Goal: Task Accomplishment & Management: Manage account settings

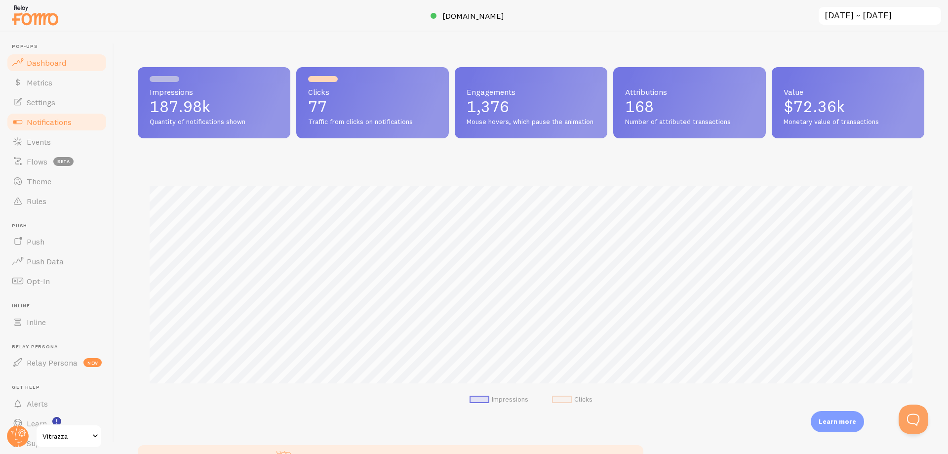
click at [51, 129] on link "Notifications" at bounding box center [57, 122] width 102 height 20
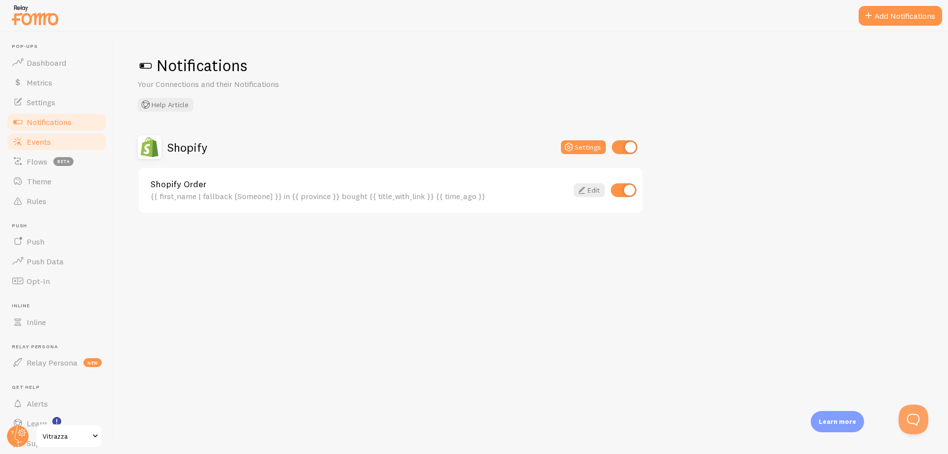
click at [38, 142] on span "Events" at bounding box center [39, 142] width 24 height 10
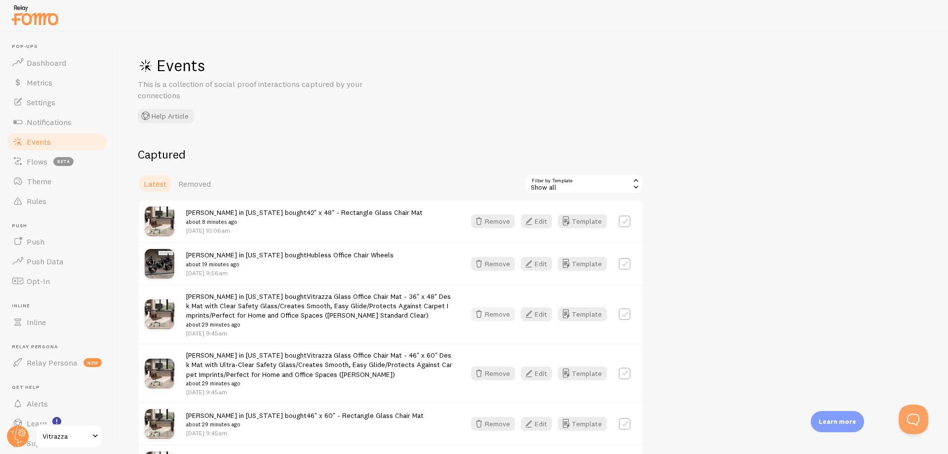
click at [492, 317] on button "Remove" at bounding box center [493, 314] width 44 height 14
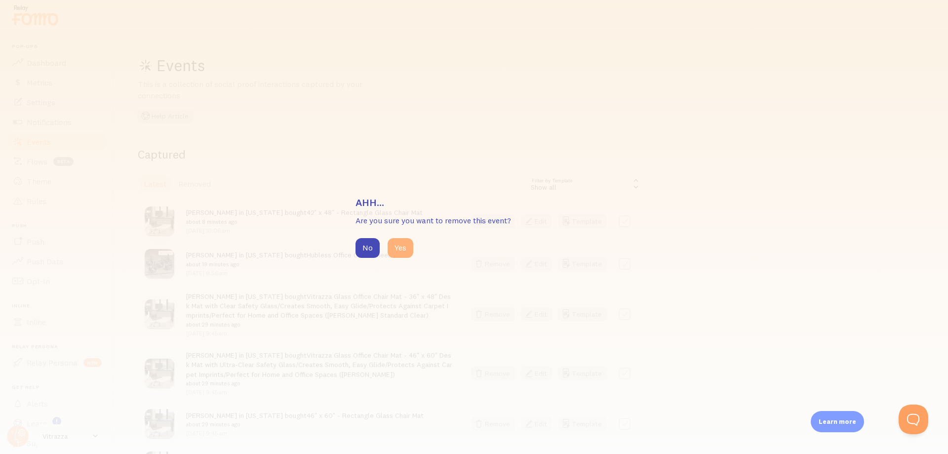
click at [400, 243] on button "Yes" at bounding box center [401, 248] width 26 height 20
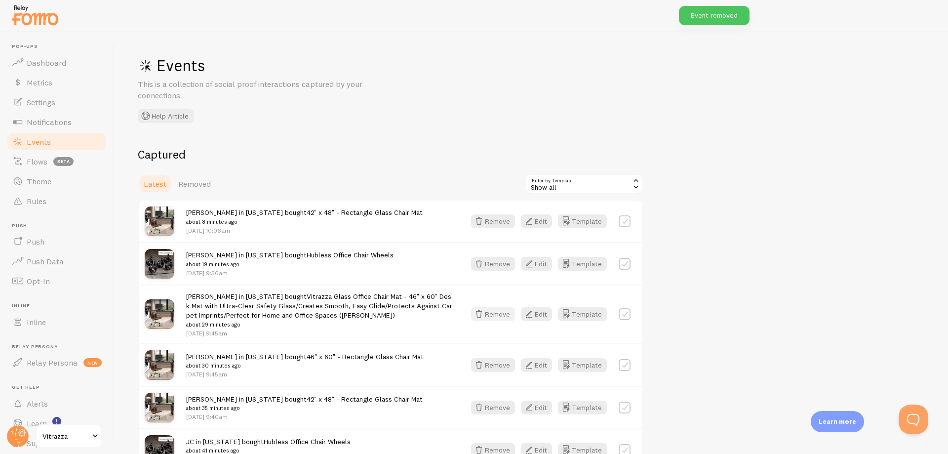
click at [496, 309] on button "Remove" at bounding box center [493, 314] width 44 height 14
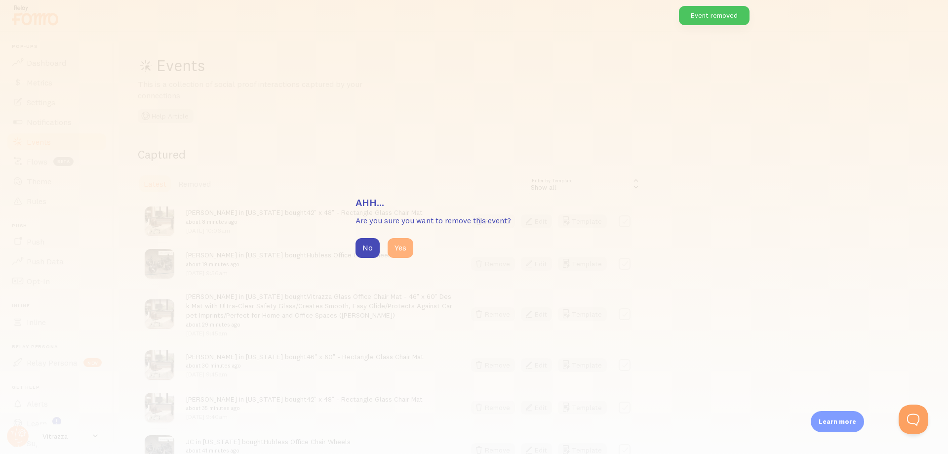
click at [391, 243] on button "Yes" at bounding box center [401, 248] width 26 height 20
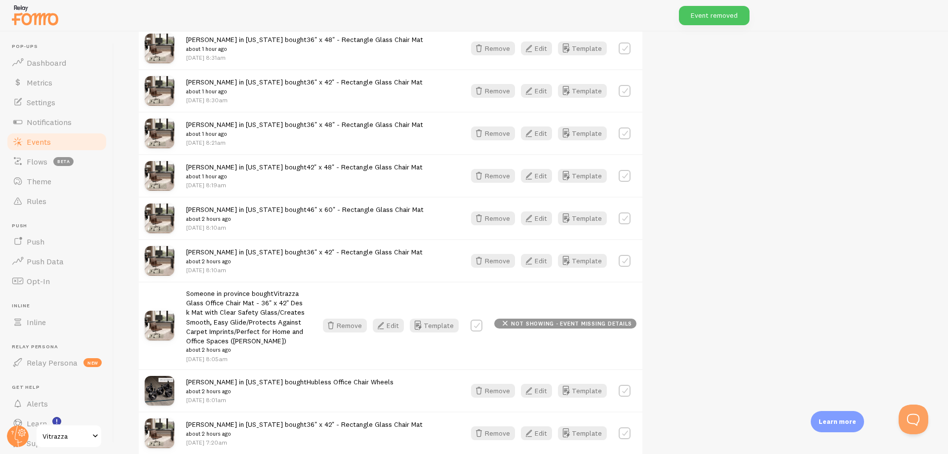
scroll to position [1008, 0]
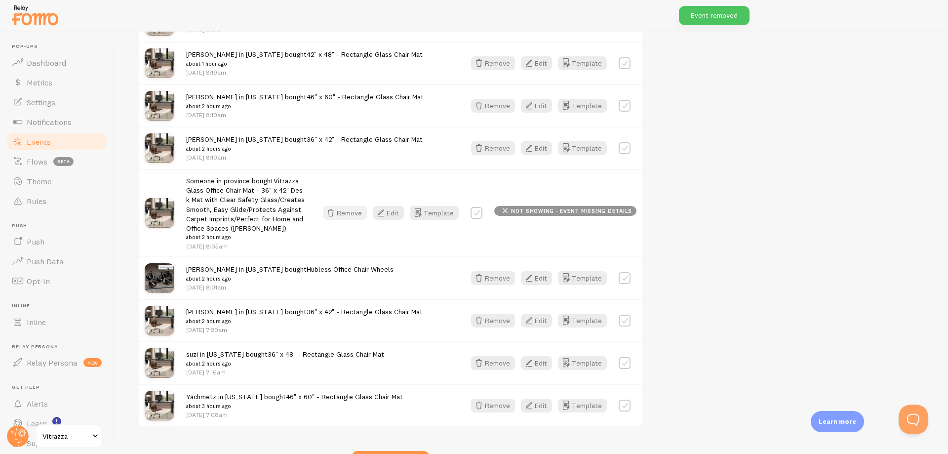
click at [350, 214] on button "Remove" at bounding box center [345, 213] width 44 height 14
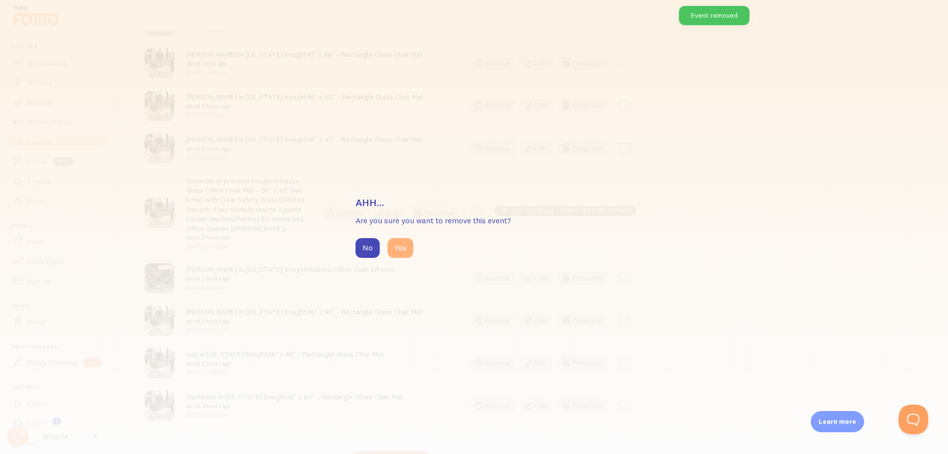
click at [403, 251] on button "Yes" at bounding box center [401, 248] width 26 height 20
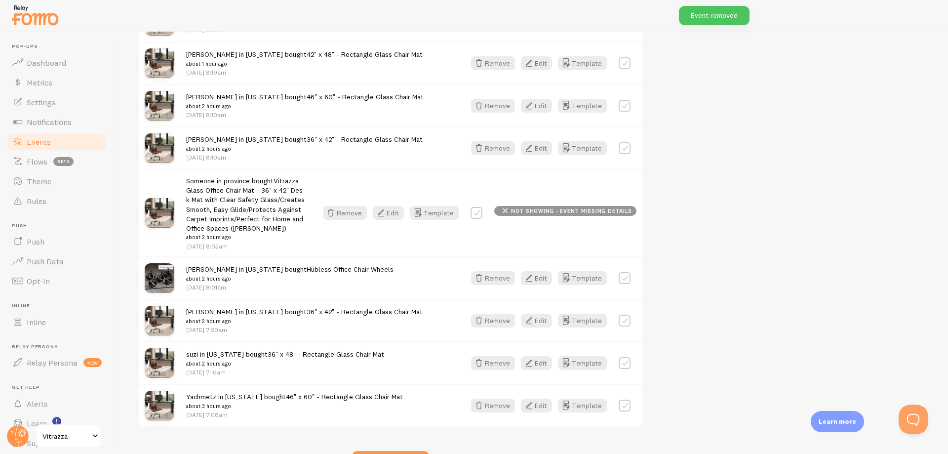
scroll to position [984, 0]
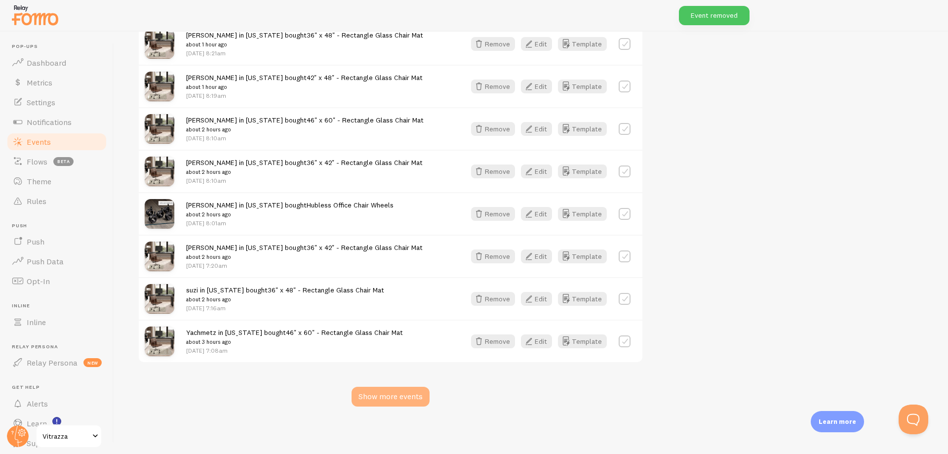
click at [399, 393] on div "Show more events" at bounding box center [391, 397] width 78 height 20
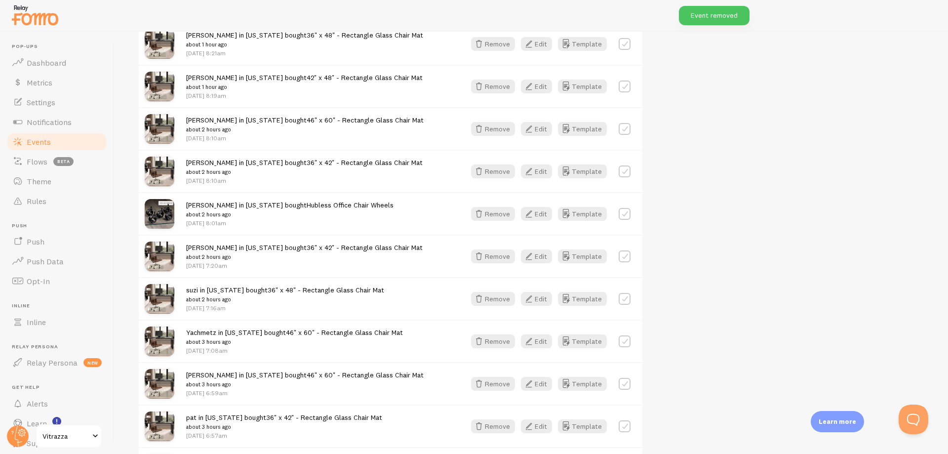
scroll to position [2514, 0]
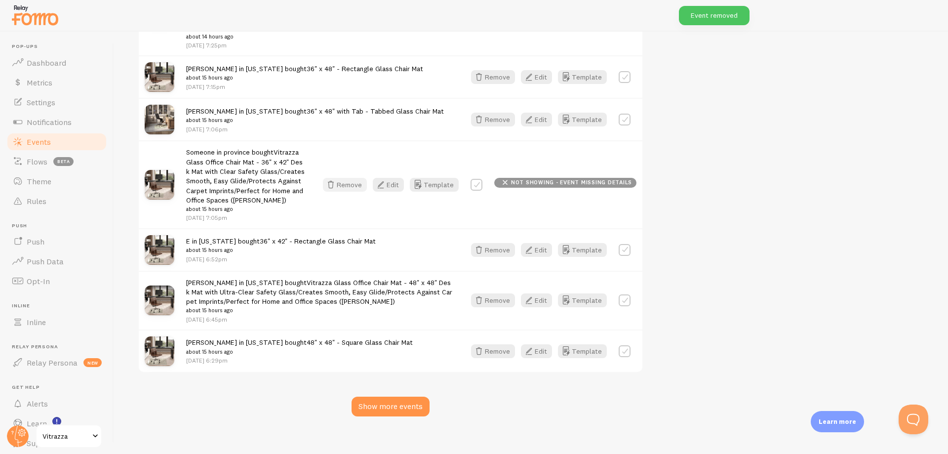
click at [357, 178] on button "Remove" at bounding box center [345, 185] width 44 height 14
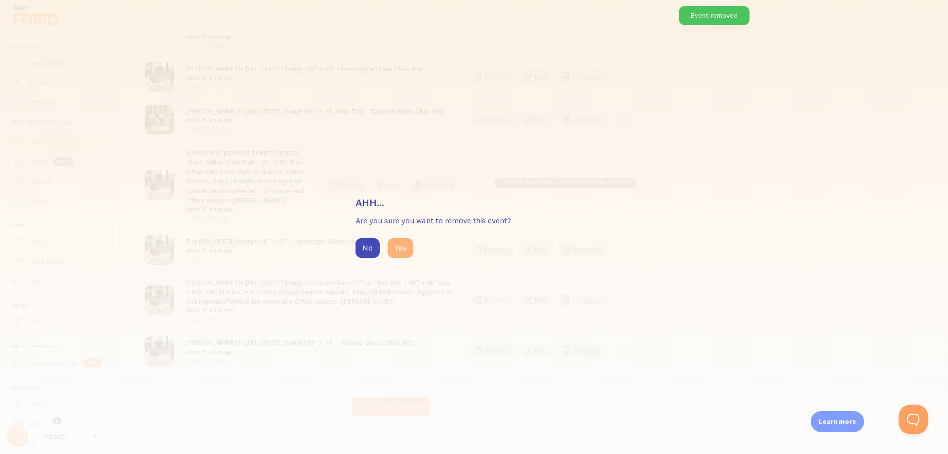
click at [401, 253] on button "Yes" at bounding box center [401, 248] width 26 height 20
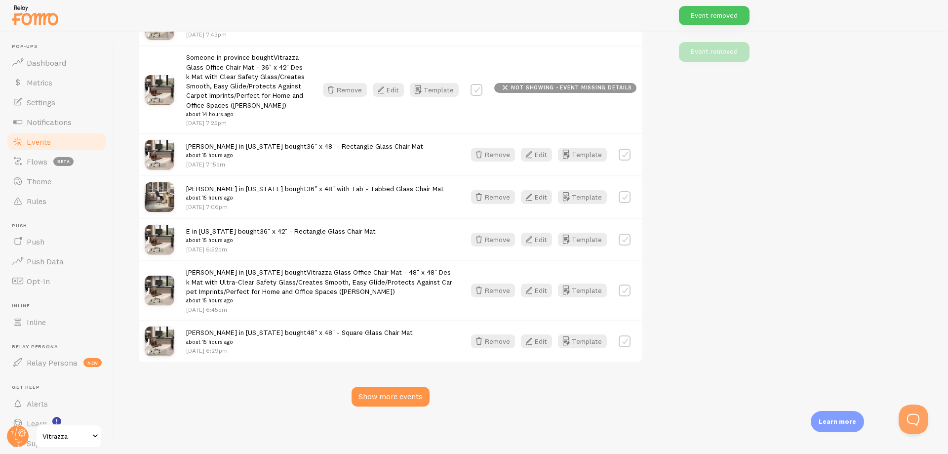
scroll to position [2424, 0]
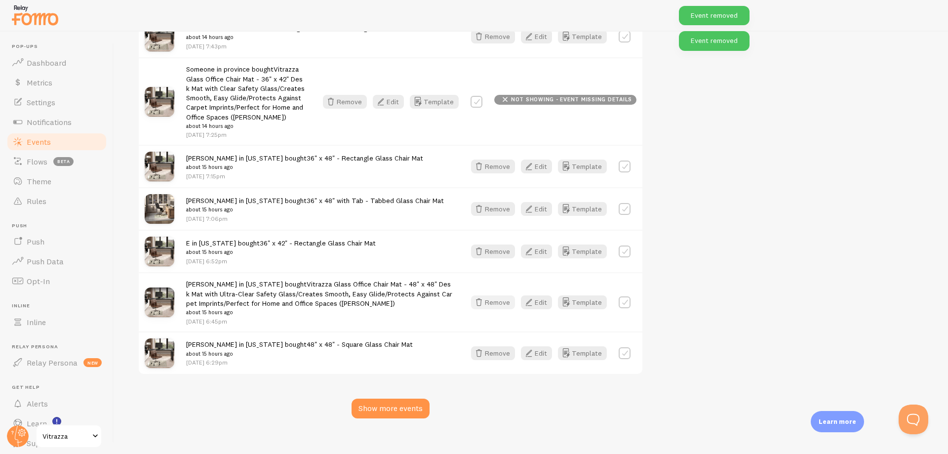
click at [494, 295] on button "Remove" at bounding box center [493, 302] width 44 height 14
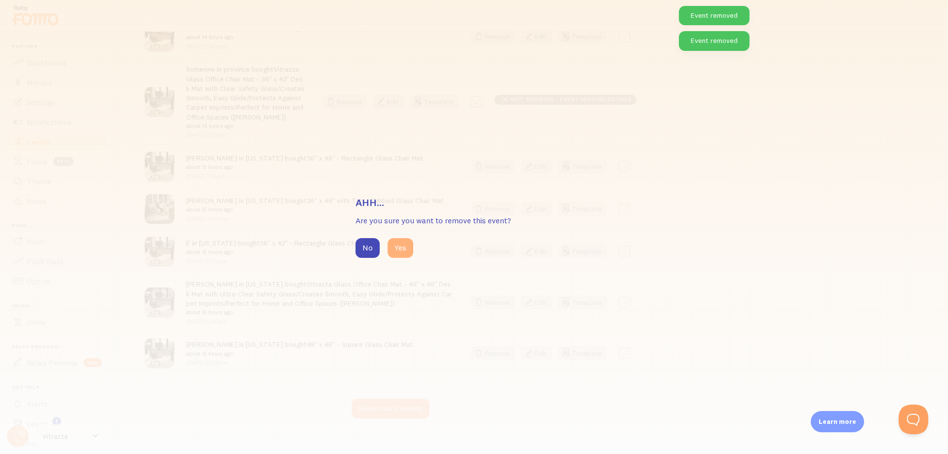
click at [404, 247] on button "Yes" at bounding box center [401, 248] width 26 height 20
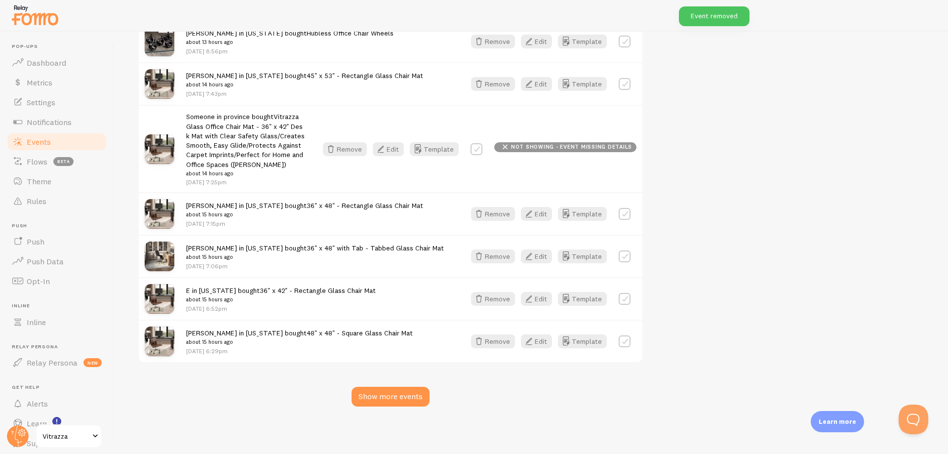
scroll to position [2364, 0]
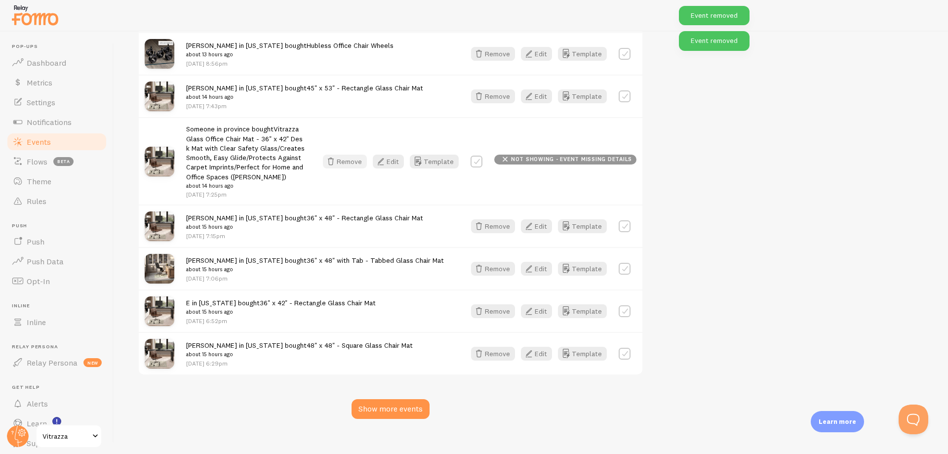
click at [348, 155] on button "Remove" at bounding box center [345, 162] width 44 height 14
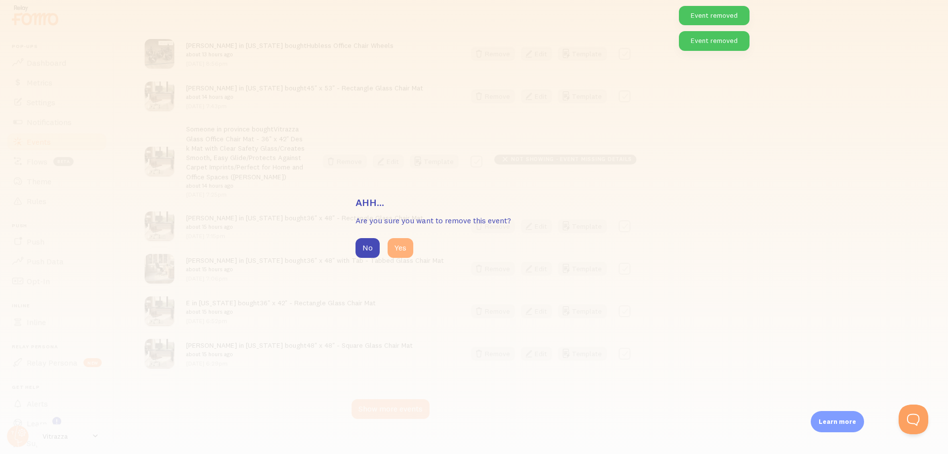
click at [406, 250] on button "Yes" at bounding box center [401, 248] width 26 height 20
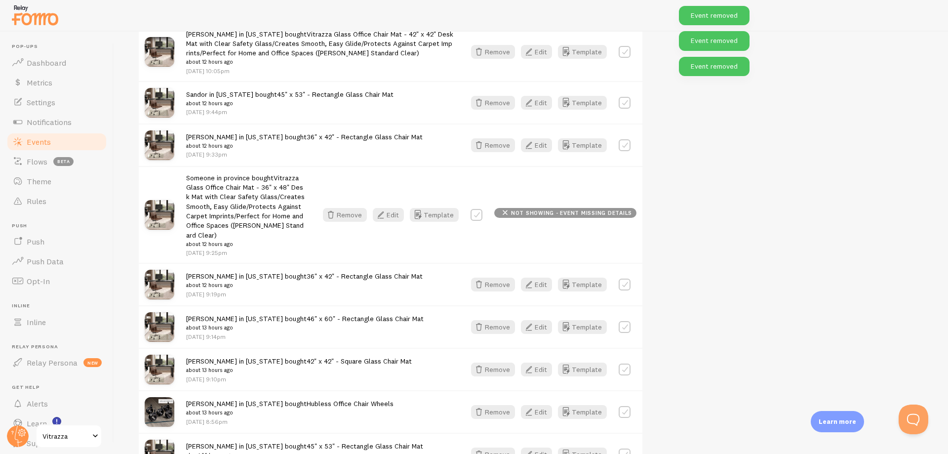
scroll to position [1979, 0]
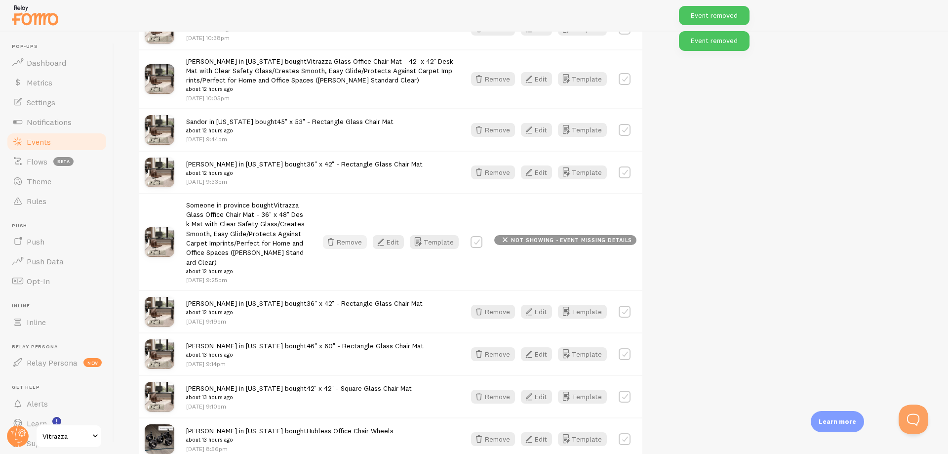
click at [357, 236] on button "Remove" at bounding box center [345, 242] width 44 height 14
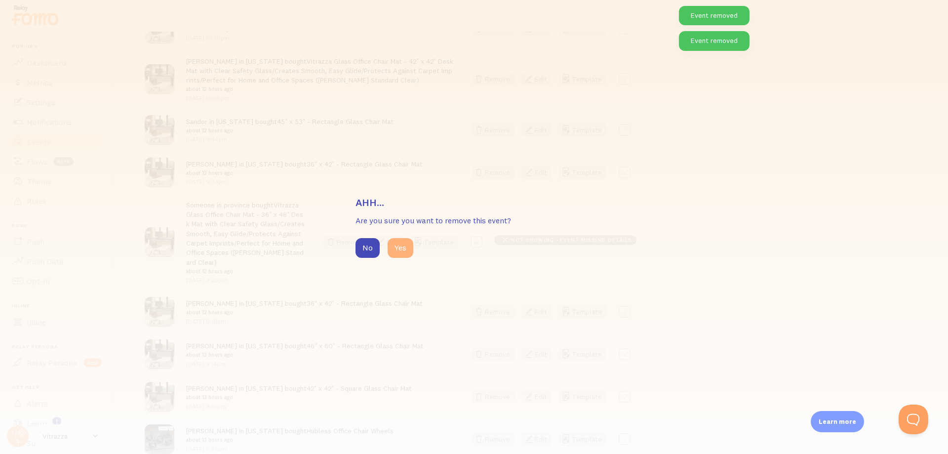
click at [399, 244] on button "Yes" at bounding box center [401, 248] width 26 height 20
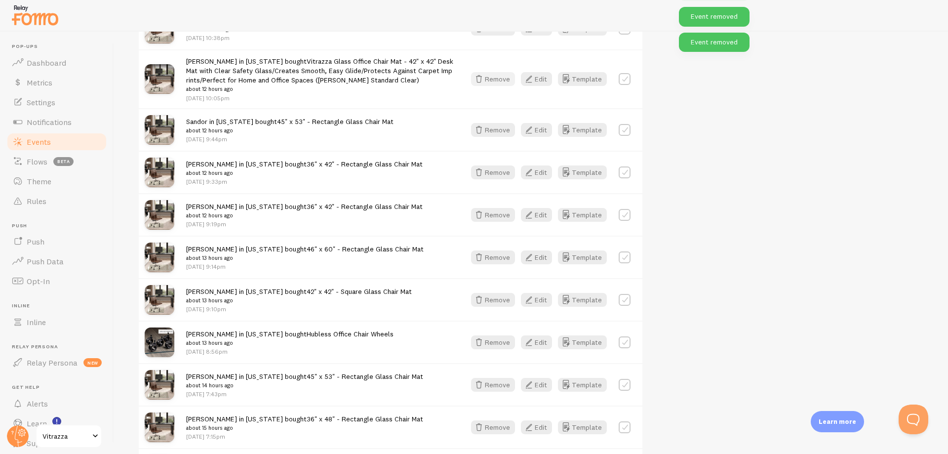
click at [491, 73] on button "Remove" at bounding box center [493, 79] width 44 height 14
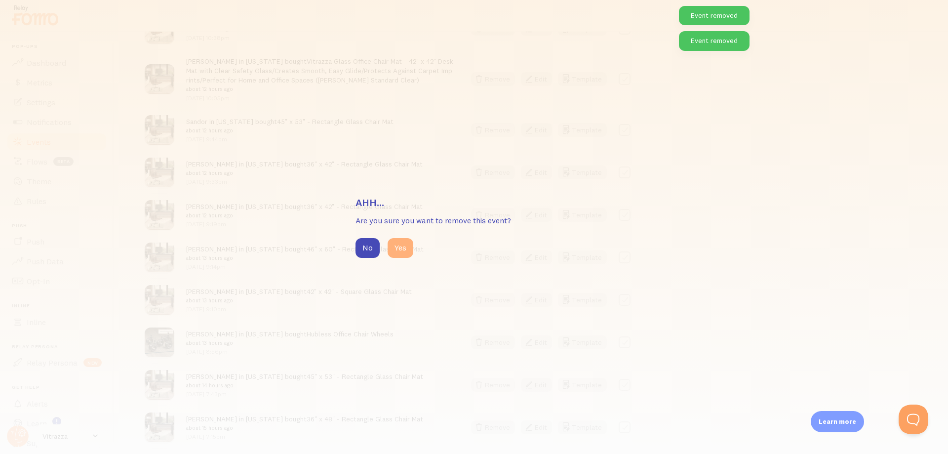
click at [401, 253] on button "Yes" at bounding box center [401, 248] width 26 height 20
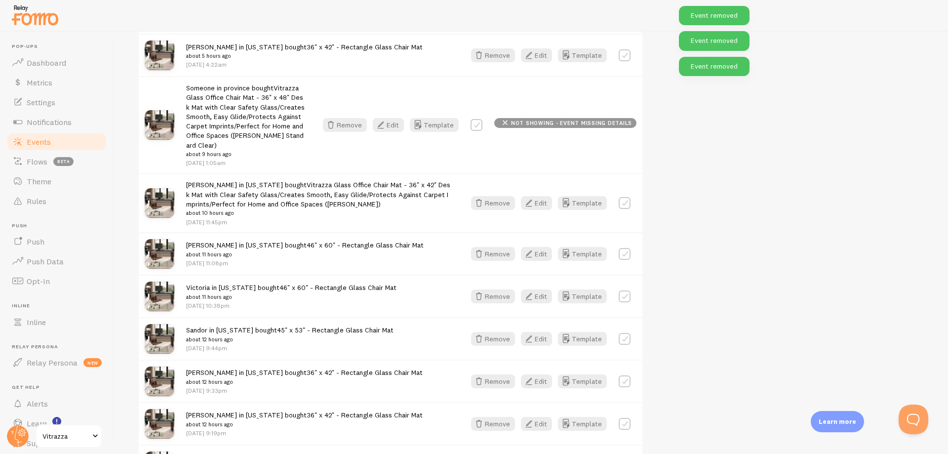
scroll to position [1683, 0]
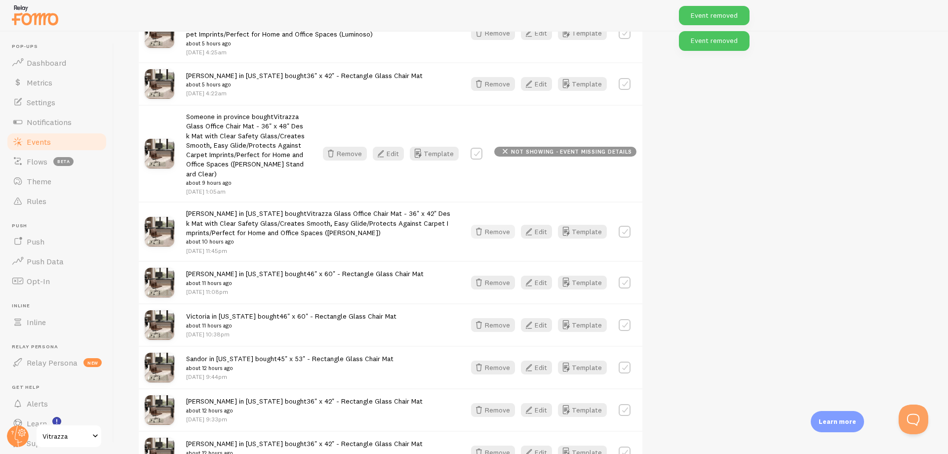
click at [494, 225] on button "Remove" at bounding box center [493, 232] width 44 height 14
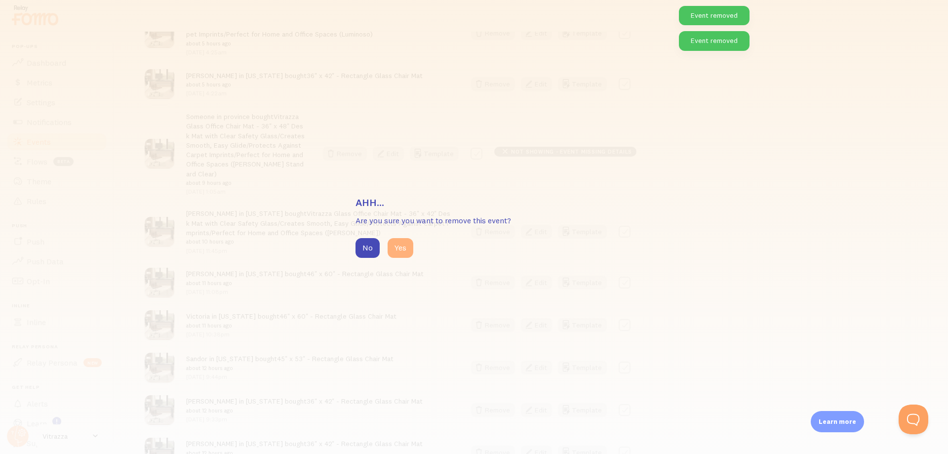
click at [394, 250] on button "Yes" at bounding box center [401, 248] width 26 height 20
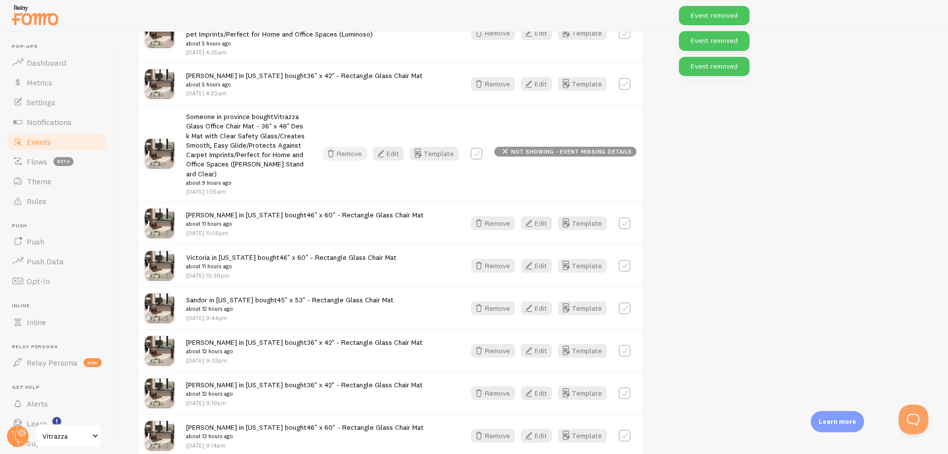
click at [358, 155] on button "Remove" at bounding box center [345, 154] width 44 height 14
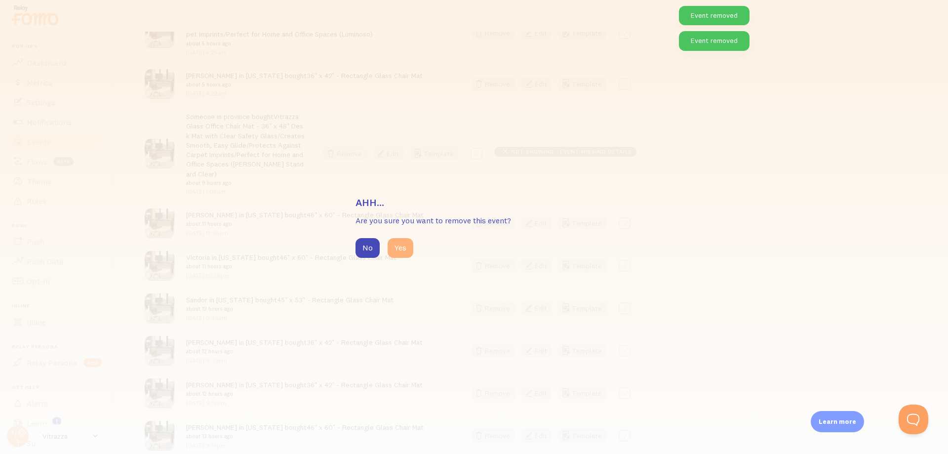
click at [404, 252] on button "Yes" at bounding box center [401, 248] width 26 height 20
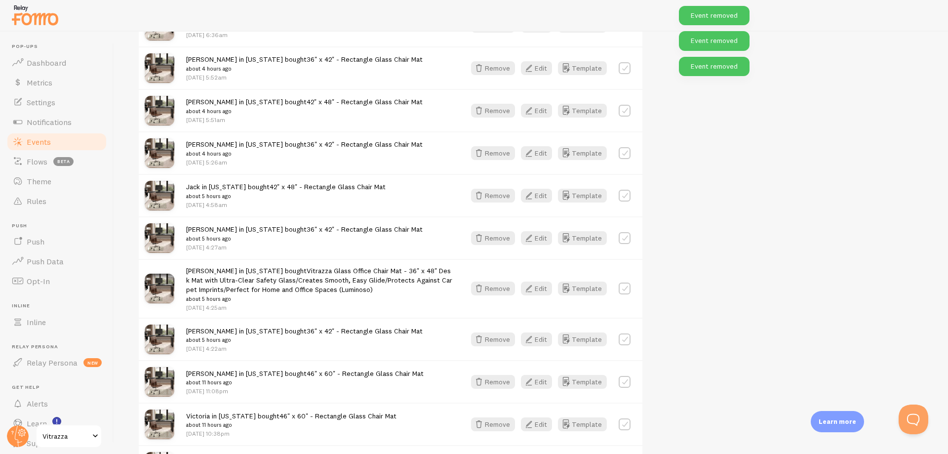
scroll to position [1386, 0]
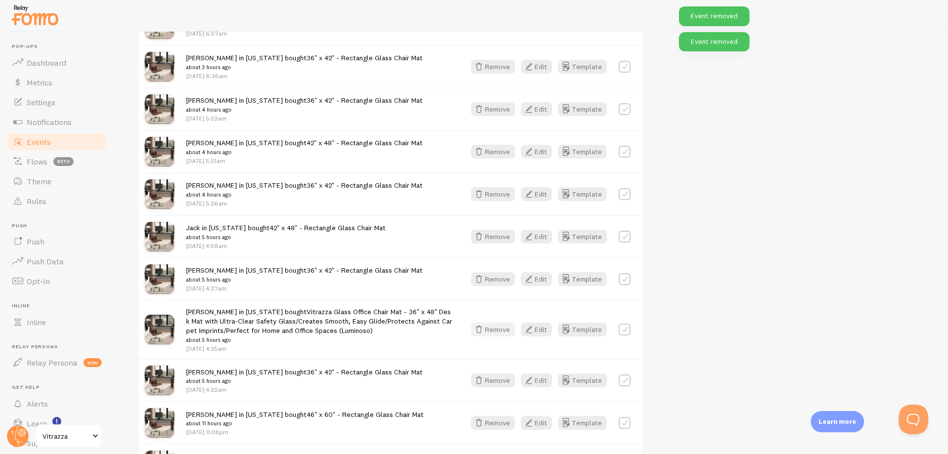
click at [492, 329] on button "Remove" at bounding box center [493, 330] width 44 height 14
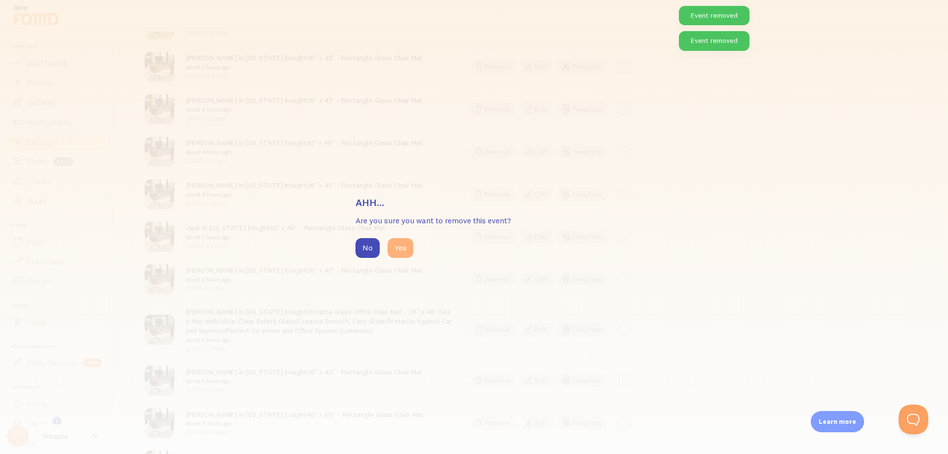
click at [388, 246] on button "Yes" at bounding box center [401, 248] width 26 height 20
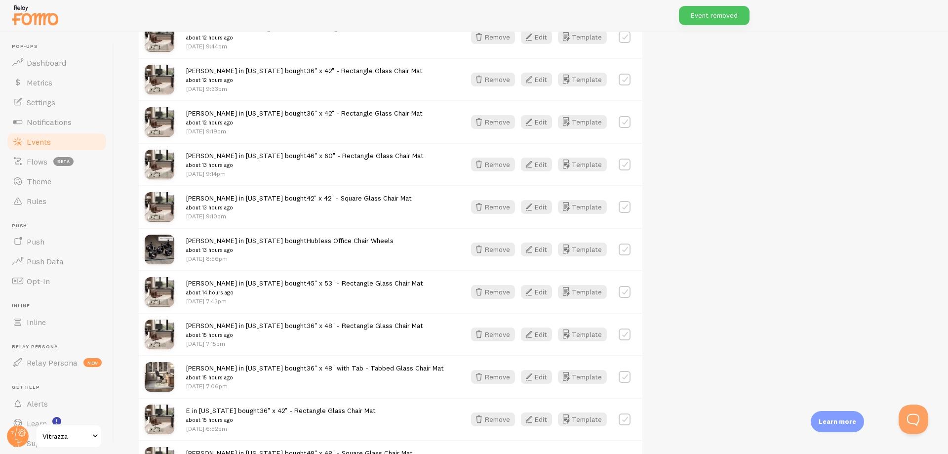
scroll to position [1919, 0]
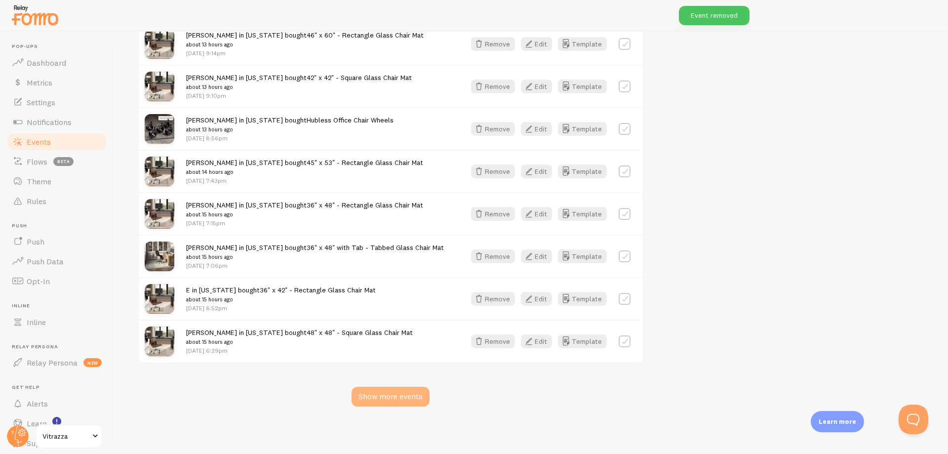
click at [411, 399] on div "Show more events" at bounding box center [391, 397] width 78 height 20
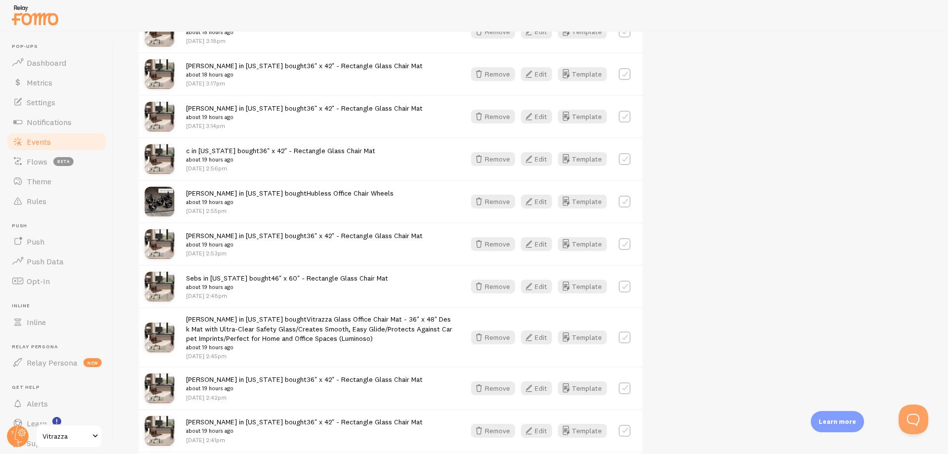
scroll to position [2652, 0]
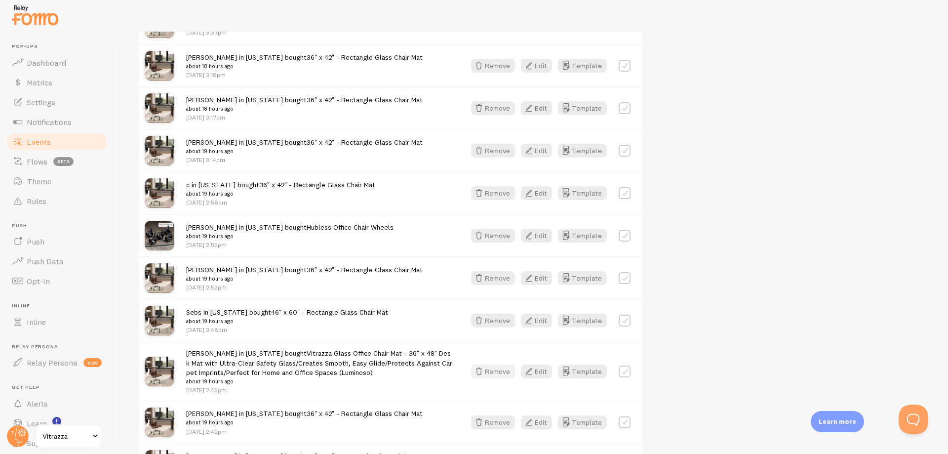
click at [493, 378] on button "Remove" at bounding box center [493, 372] width 44 height 14
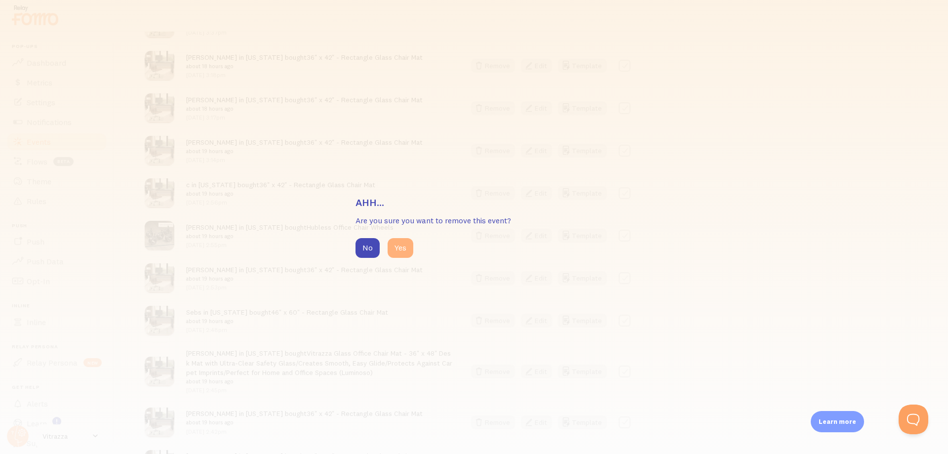
click at [403, 250] on button "Yes" at bounding box center [401, 248] width 26 height 20
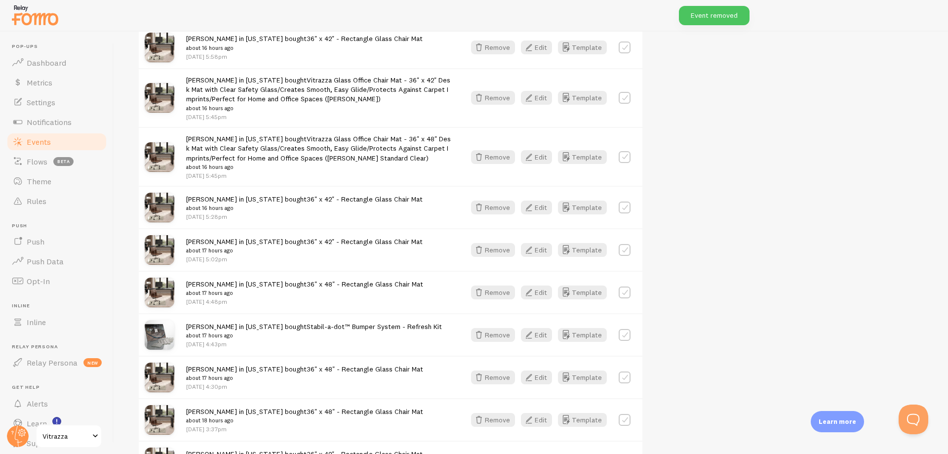
scroll to position [2178, 0]
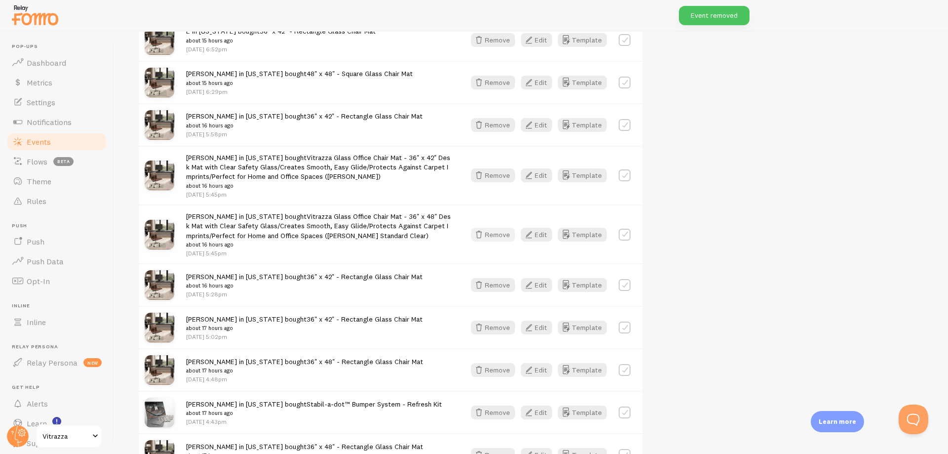
click at [494, 236] on button "Remove" at bounding box center [493, 235] width 44 height 14
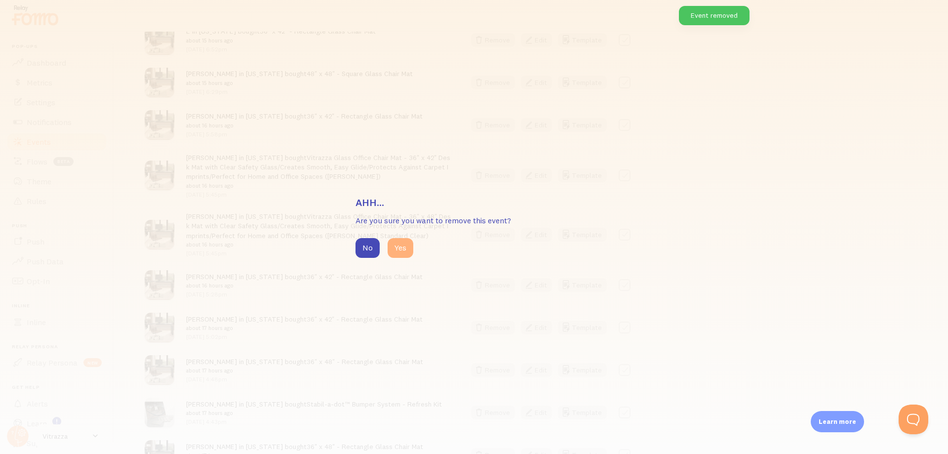
click at [392, 244] on button "Yes" at bounding box center [401, 248] width 26 height 20
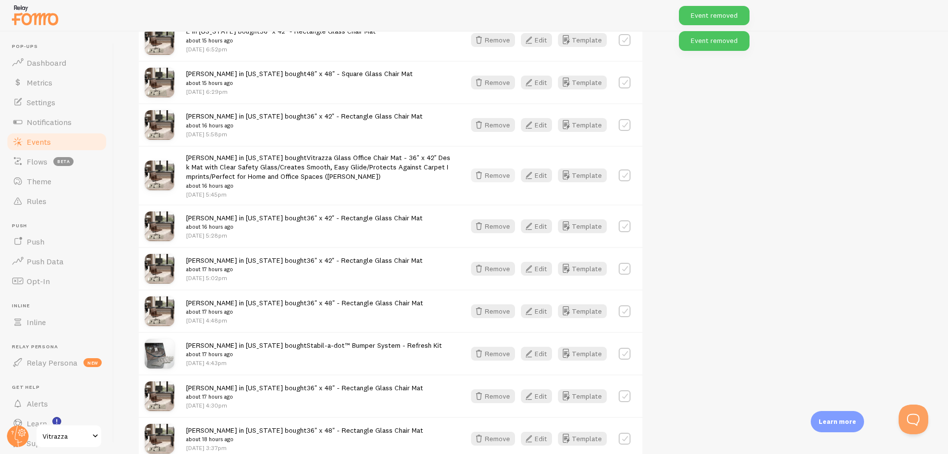
click at [506, 179] on button "Remove" at bounding box center [493, 175] width 44 height 14
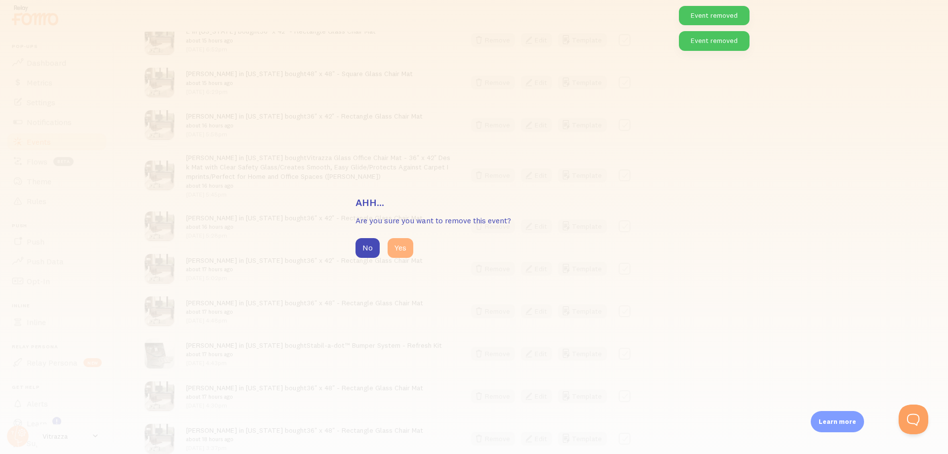
click at [403, 253] on button "Yes" at bounding box center [401, 248] width 26 height 20
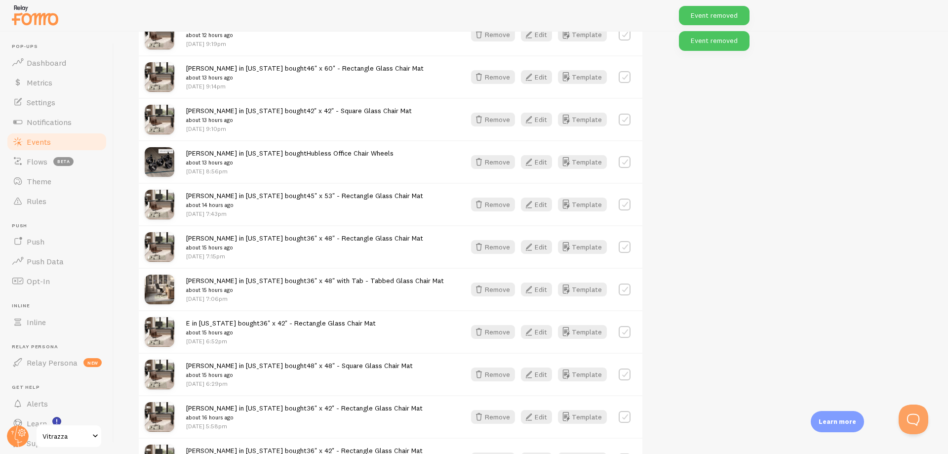
scroll to position [3066, 0]
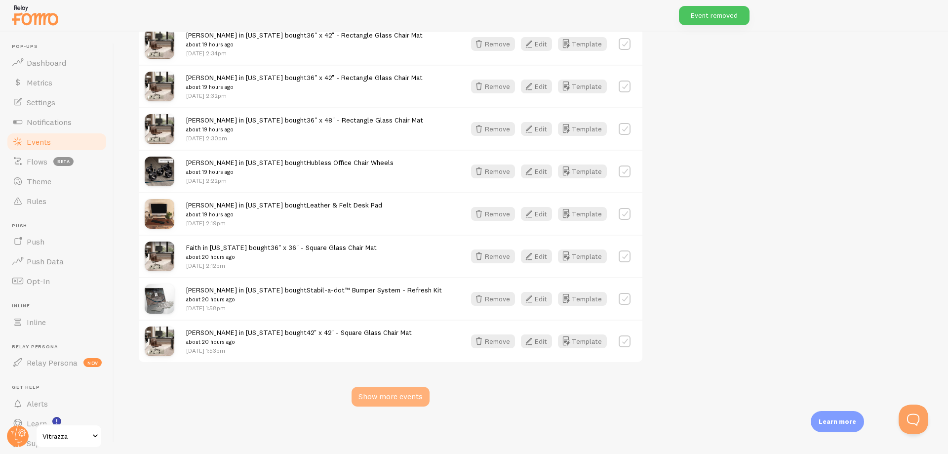
click at [402, 394] on div "Show more events" at bounding box center [391, 397] width 78 height 20
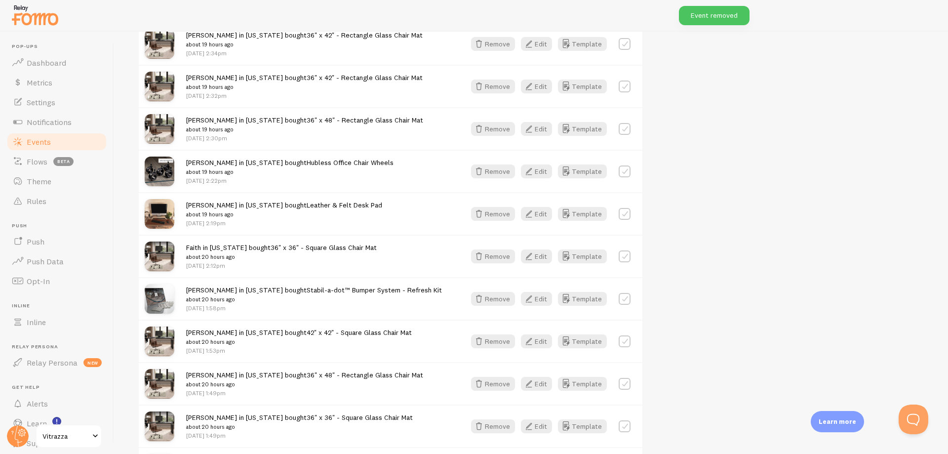
scroll to position [4438, 0]
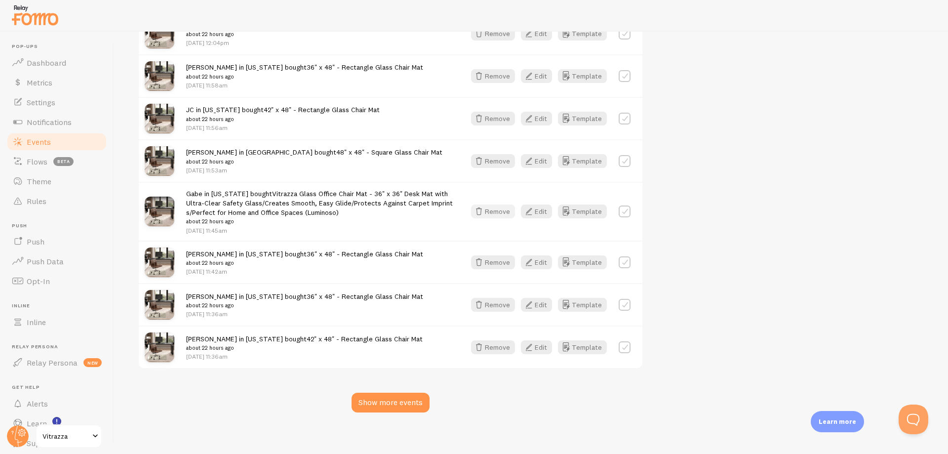
click at [496, 204] on button "Remove" at bounding box center [493, 211] width 44 height 14
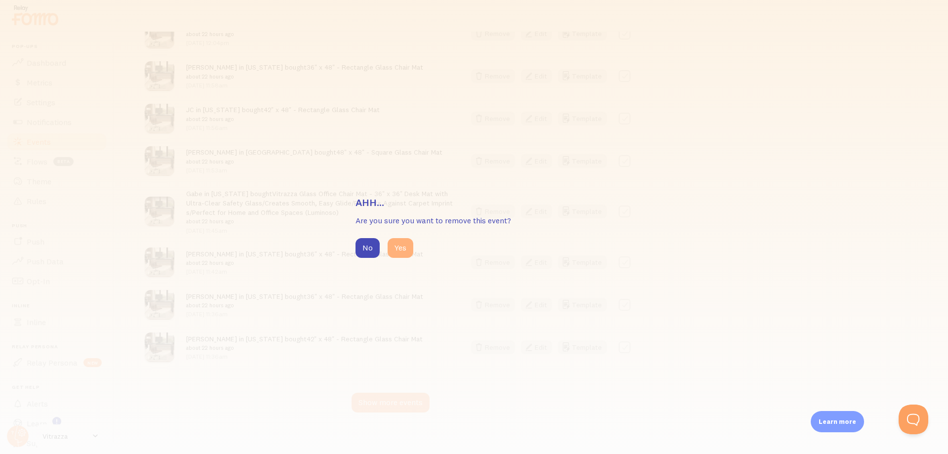
click at [403, 249] on button "Yes" at bounding box center [401, 248] width 26 height 20
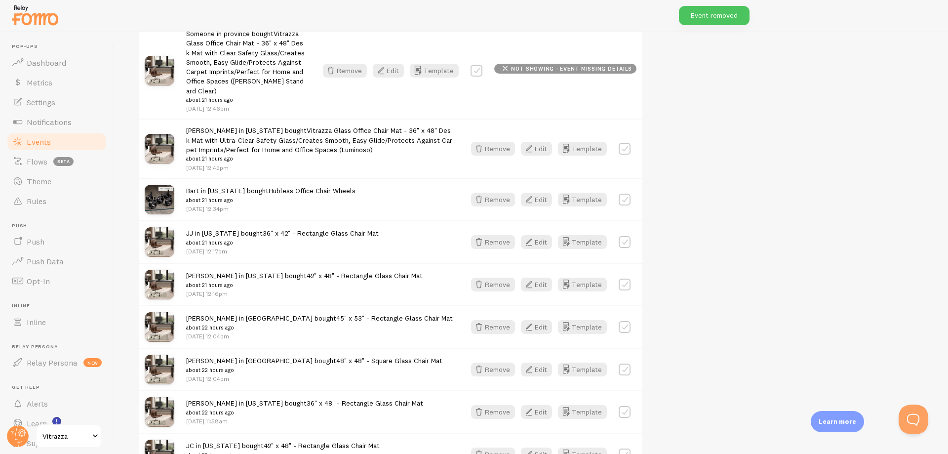
scroll to position [4082, 0]
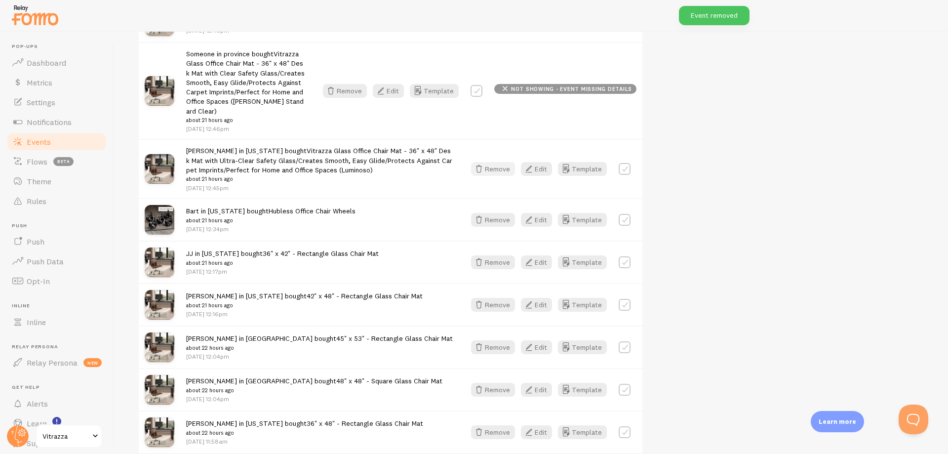
click at [497, 162] on button "Remove" at bounding box center [493, 169] width 44 height 14
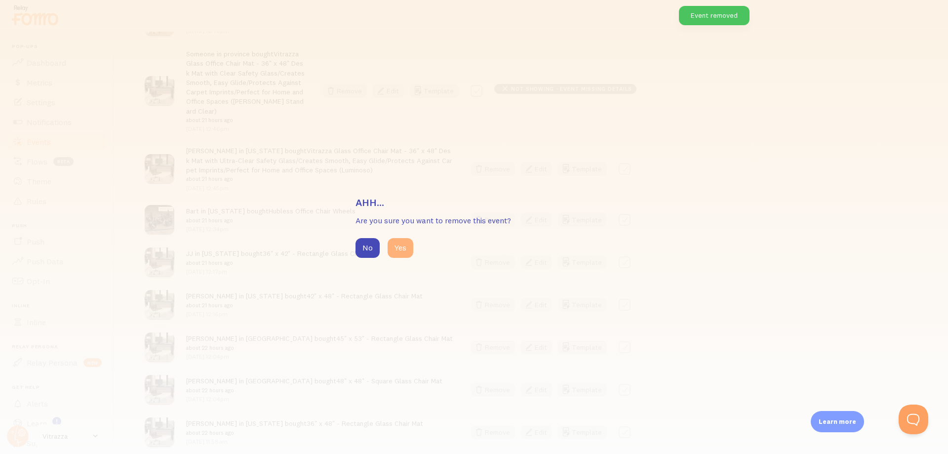
click at [396, 244] on button "Yes" at bounding box center [401, 248] width 26 height 20
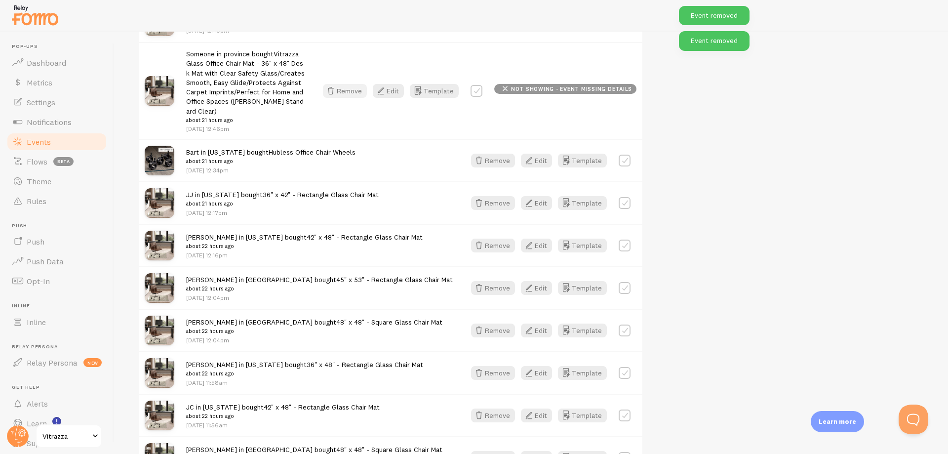
click at [359, 88] on button "Remove" at bounding box center [345, 91] width 44 height 14
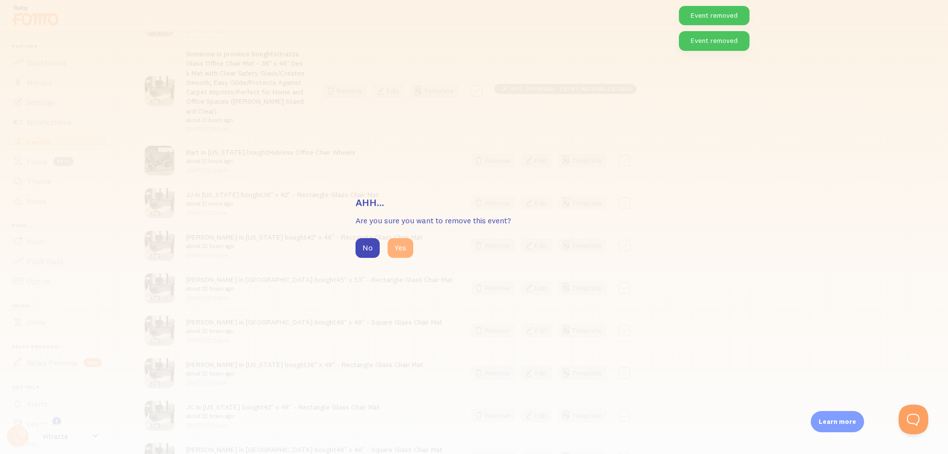
click at [404, 251] on button "Yes" at bounding box center [401, 248] width 26 height 20
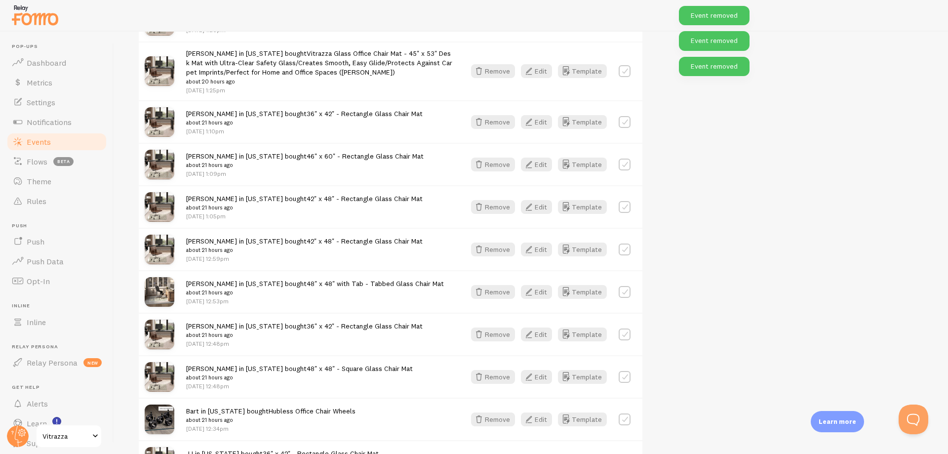
scroll to position [3608, 0]
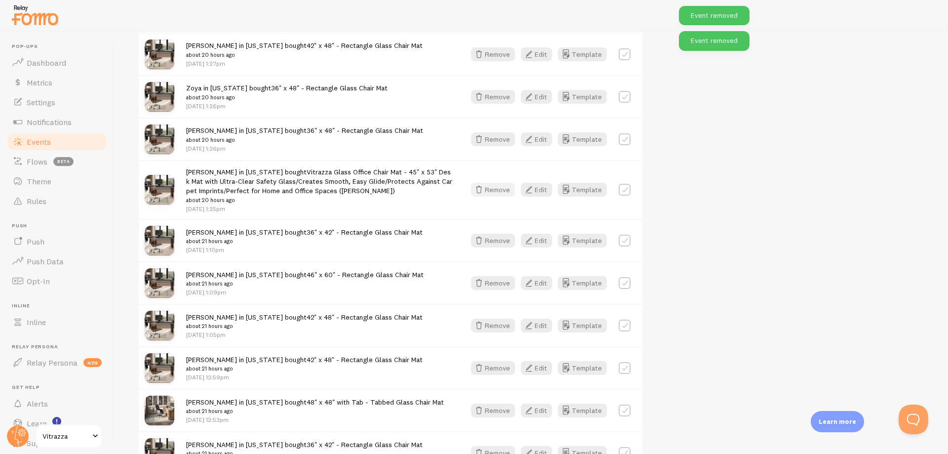
click at [496, 188] on button "Remove" at bounding box center [493, 190] width 44 height 14
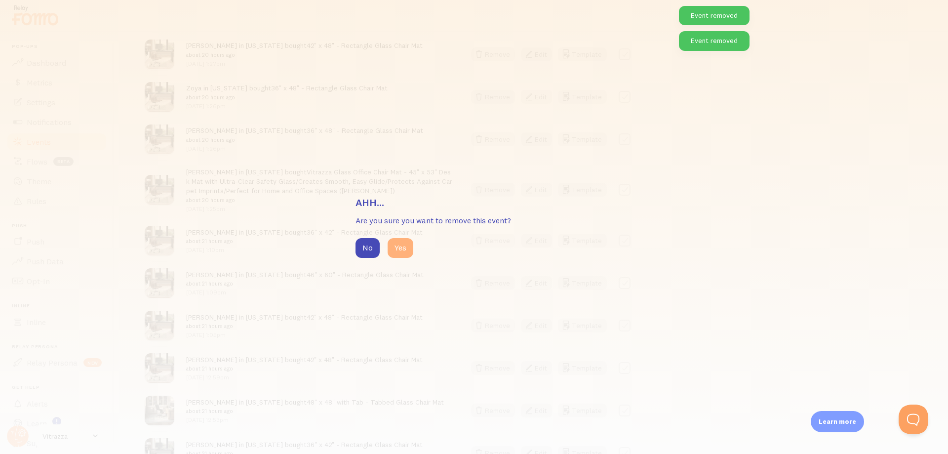
click at [399, 252] on button "Yes" at bounding box center [401, 248] width 26 height 20
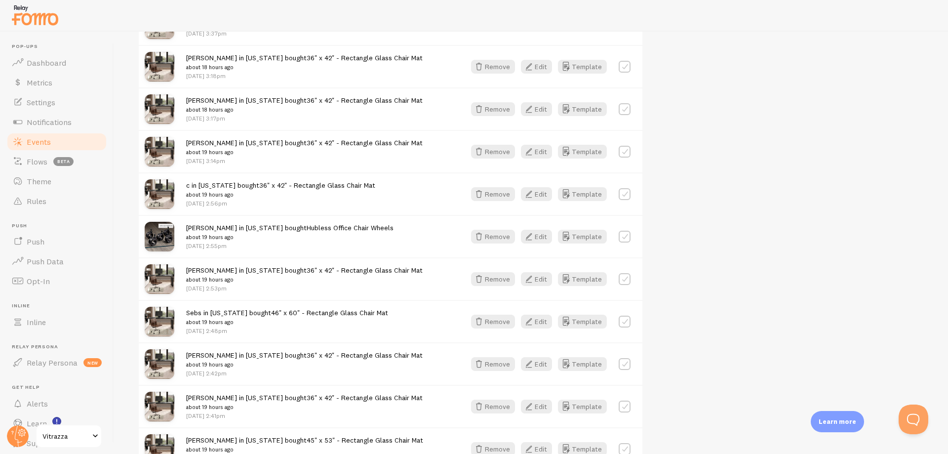
scroll to position [4170, 0]
